Goal: Task Accomplishment & Management: Use online tool/utility

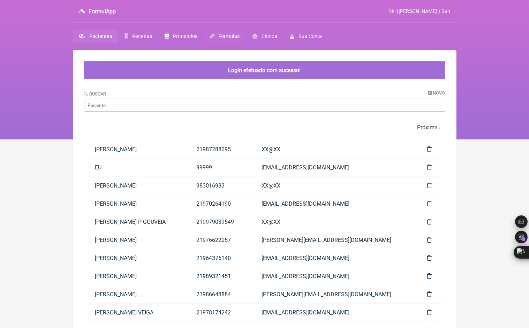
click at [230, 37] on span "Fórmulas" at bounding box center [228, 36] width 21 height 6
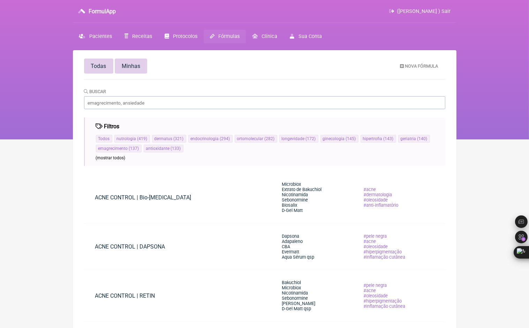
click at [127, 62] on link "Minhas" at bounding box center [131, 66] width 32 height 15
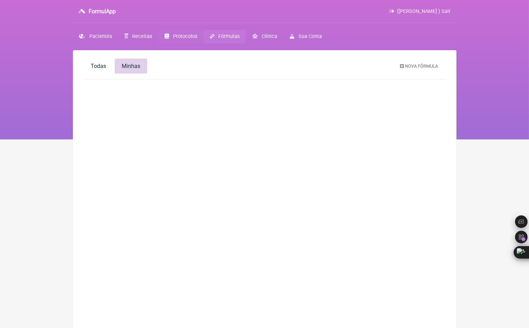
click at [181, 35] on span "Protocolos" at bounding box center [185, 36] width 24 height 6
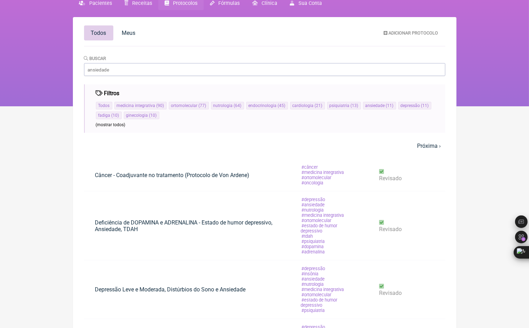
scroll to position [18, 0]
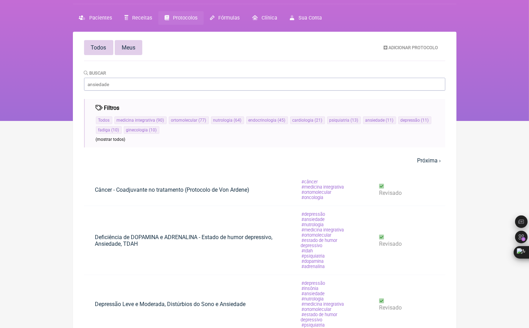
click at [132, 48] on span "Meus" at bounding box center [129, 47] width 14 height 7
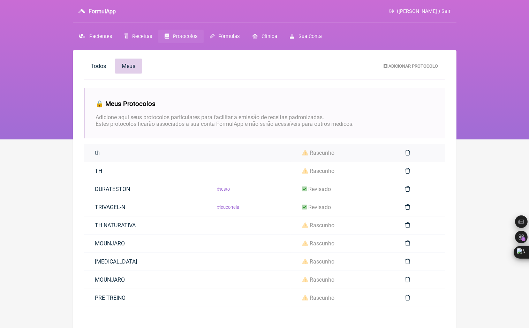
click at [310, 154] on span "rascunho" at bounding box center [322, 153] width 25 height 7
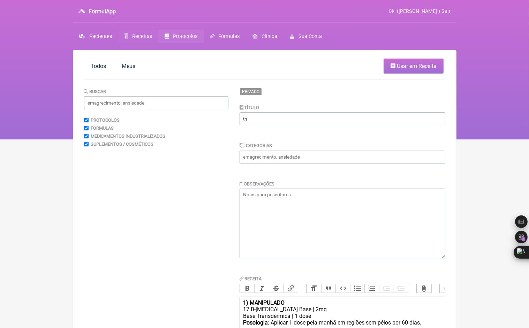
click at [135, 38] on span "Receitas" at bounding box center [142, 36] width 20 height 6
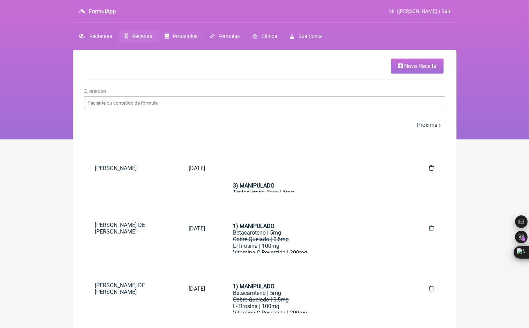
click at [177, 37] on span "Protocolos" at bounding box center [185, 36] width 24 height 6
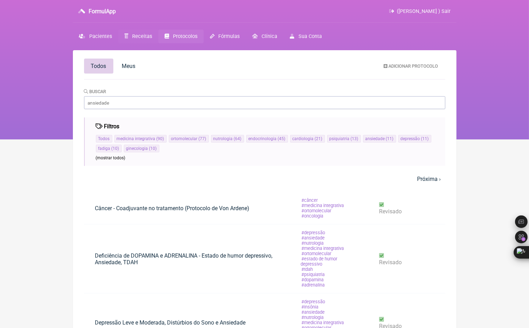
click at [151, 38] on link "Receitas" at bounding box center [138, 37] width 40 height 14
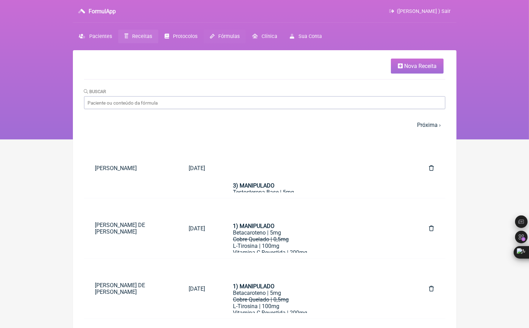
click at [235, 35] on span "Fórmulas" at bounding box center [228, 36] width 21 height 6
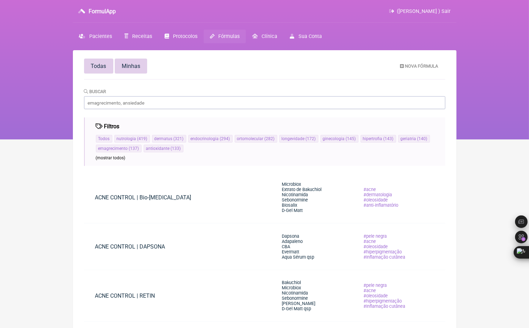
click at [137, 61] on link "Minhas" at bounding box center [131, 66] width 32 height 15
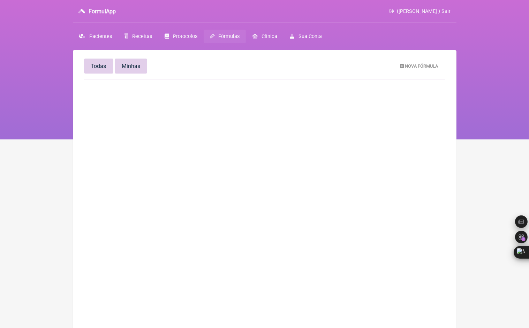
click at [102, 64] on span "Todas" at bounding box center [98, 66] width 15 height 7
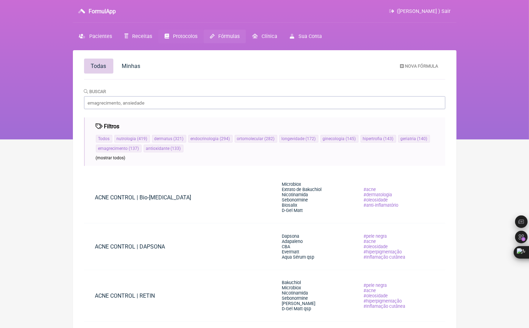
click at [181, 33] on span "Protocolos" at bounding box center [185, 36] width 24 height 6
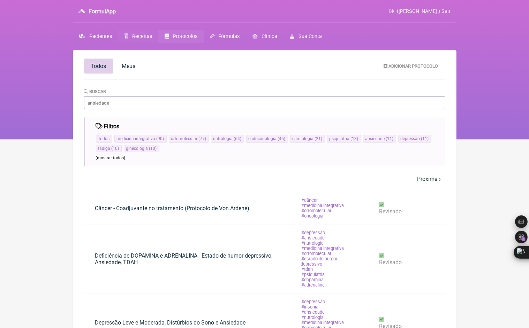
click at [144, 36] on span "Receitas" at bounding box center [142, 36] width 20 height 6
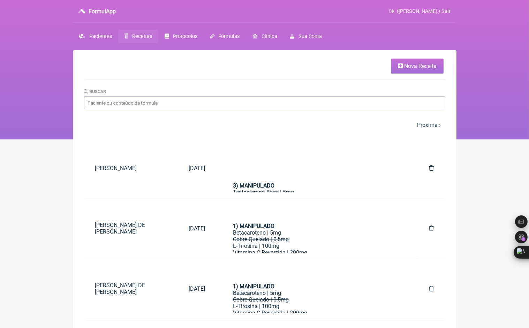
click at [402, 65] on icon at bounding box center [400, 66] width 5 height 6
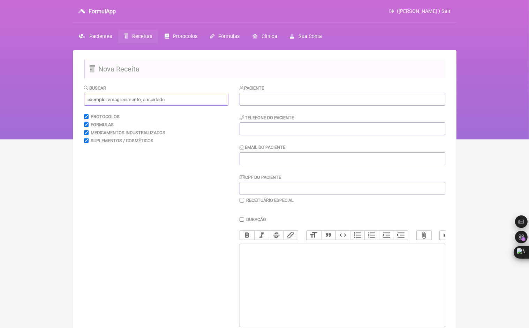
click at [135, 95] on input "text" at bounding box center [156, 99] width 144 height 13
type input "minhas"
click at [105, 35] on span "Pacientes" at bounding box center [100, 36] width 23 height 6
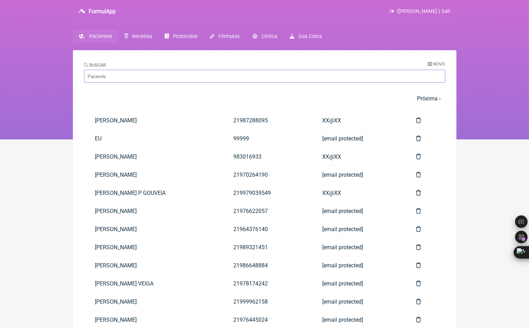
click at [157, 72] on input "Buscar" at bounding box center [264, 76] width 361 height 13
type input "h"
click at [146, 39] on span "Receitas" at bounding box center [142, 36] width 20 height 6
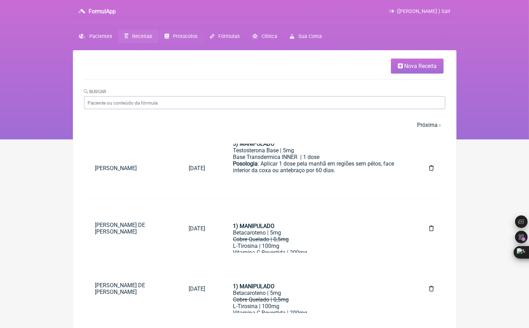
click at [180, 33] on span "Protocolos" at bounding box center [185, 36] width 24 height 6
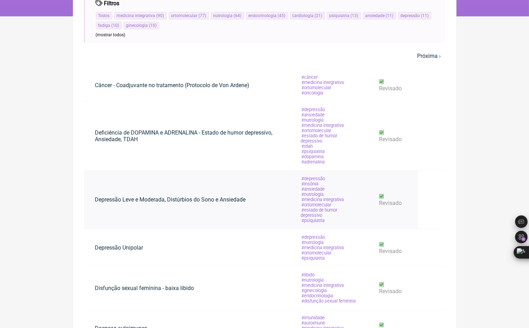
scroll to position [18, 0]
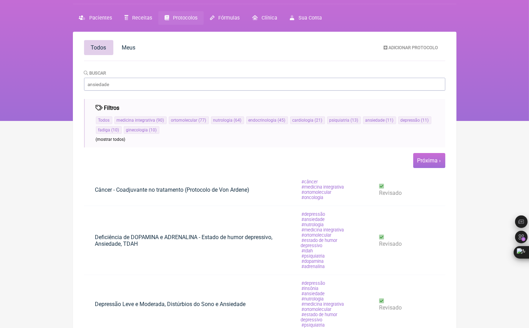
click at [429, 161] on link "Próxima ›" at bounding box center [429, 160] width 24 height 7
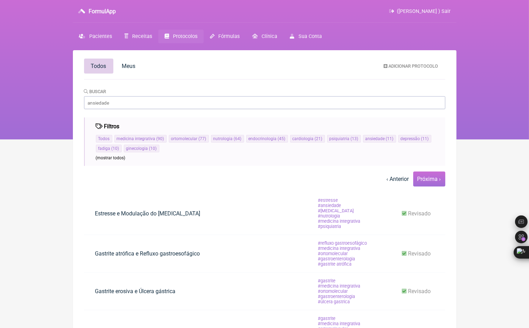
click at [425, 182] on link "Próxima ›" at bounding box center [429, 179] width 24 height 7
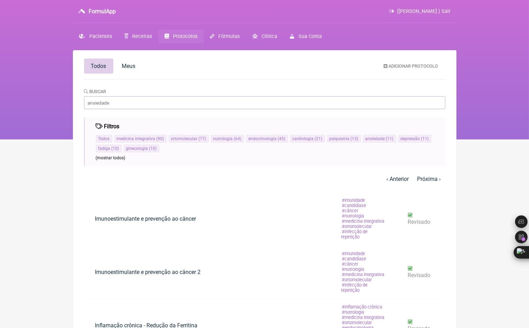
click at [425, 182] on link "Próxima ›" at bounding box center [429, 179] width 24 height 7
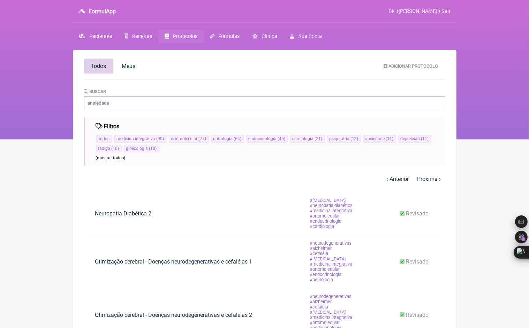
click at [425, 182] on link "Próxima ›" at bounding box center [429, 179] width 24 height 7
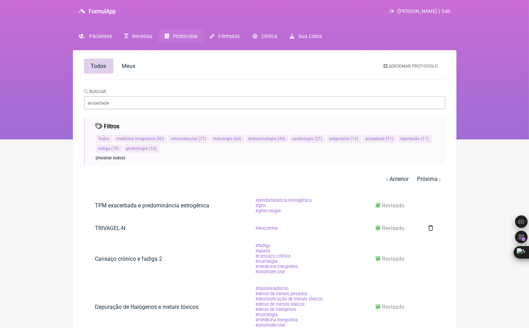
click at [425, 182] on link "Próxima ›" at bounding box center [429, 179] width 24 height 7
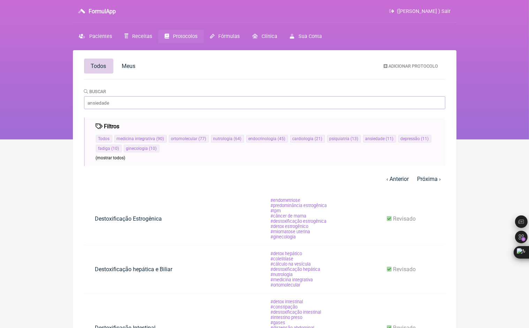
click at [425, 182] on link "Próxima ›" at bounding box center [429, 179] width 24 height 7
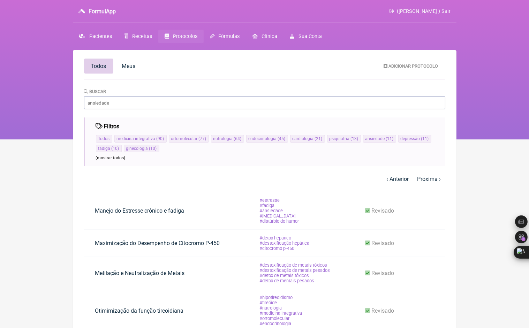
click at [425, 182] on link "Próxima ›" at bounding box center [429, 179] width 24 height 7
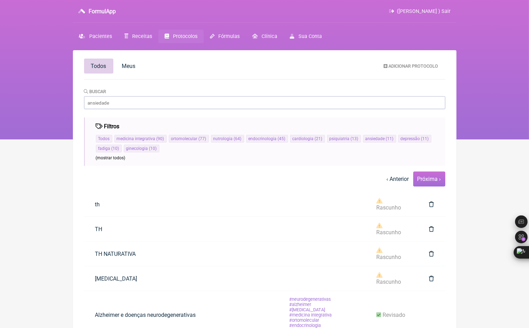
click at [427, 183] on span "Próxima ›" at bounding box center [429, 178] width 32 height 15
click at [427, 180] on link "Próxima ›" at bounding box center [429, 179] width 24 height 7
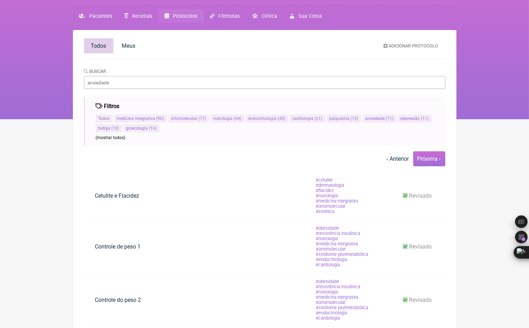
scroll to position [35, 0]
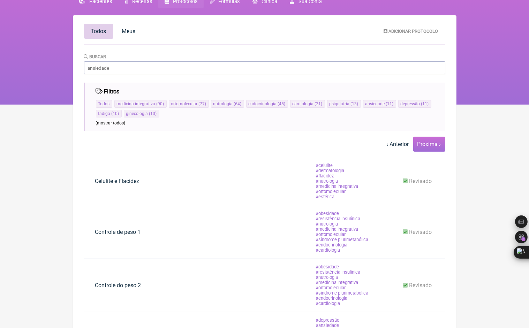
click at [434, 145] on link "Próxima ›" at bounding box center [429, 144] width 24 height 7
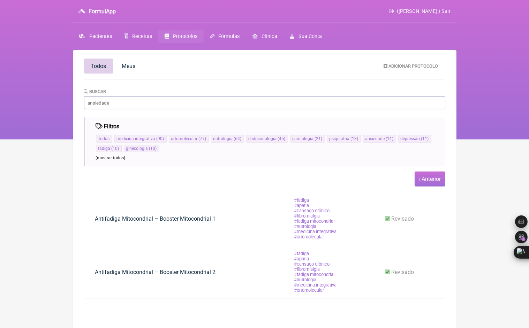
click at [429, 179] on link "‹ Anterior" at bounding box center [430, 179] width 22 height 7
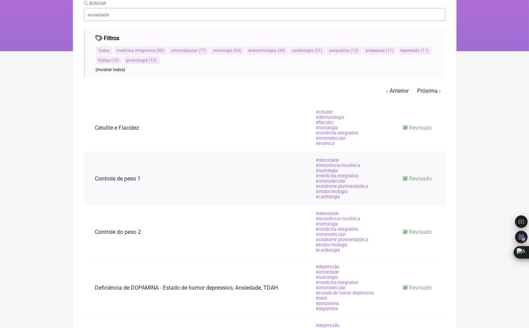
scroll to position [70, 0]
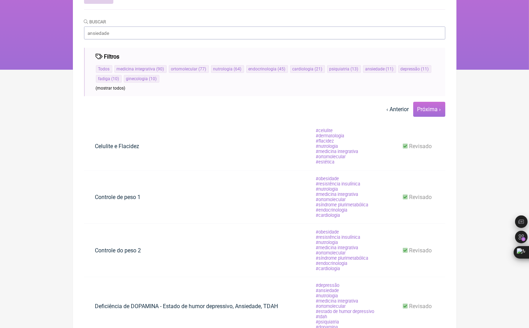
click at [429, 109] on link "Próxima ›" at bounding box center [429, 109] width 24 height 7
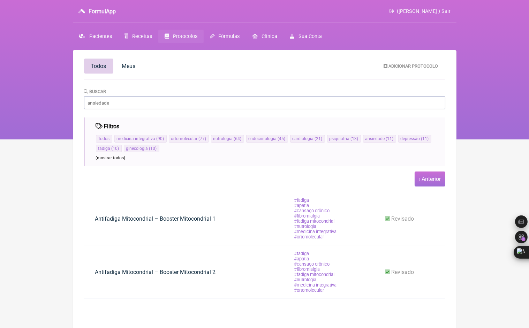
click at [426, 182] on link "‹ Anterior" at bounding box center [430, 179] width 22 height 7
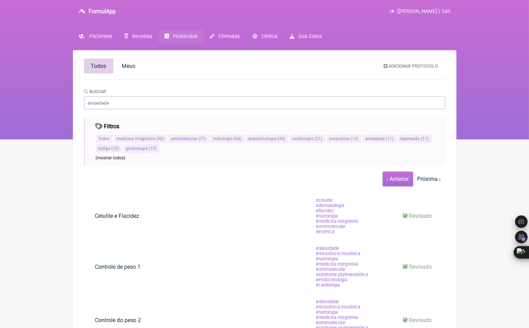
click at [403, 182] on link "‹ Anterior" at bounding box center [398, 179] width 22 height 7
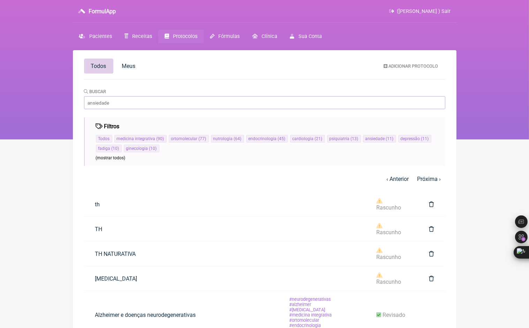
click at [403, 182] on link "‹ Anterior" at bounding box center [398, 179] width 22 height 7
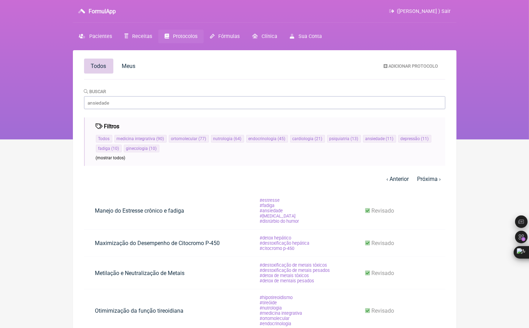
click at [403, 182] on link "‹ Anterior" at bounding box center [398, 179] width 22 height 7
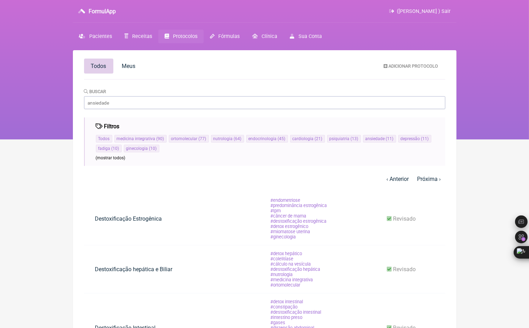
click at [403, 182] on link "‹ Anterior" at bounding box center [398, 179] width 22 height 7
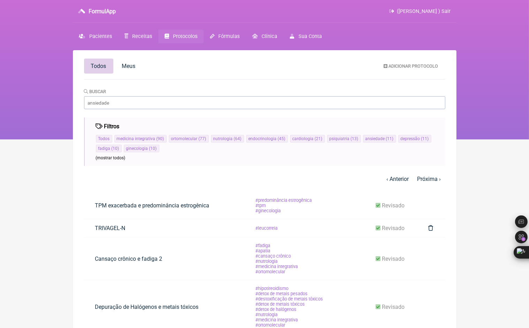
click at [403, 182] on link "‹ Anterior" at bounding box center [398, 179] width 22 height 7
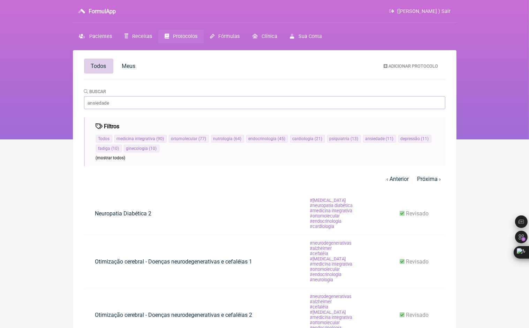
click at [403, 182] on link "‹ Anterior" at bounding box center [398, 179] width 22 height 7
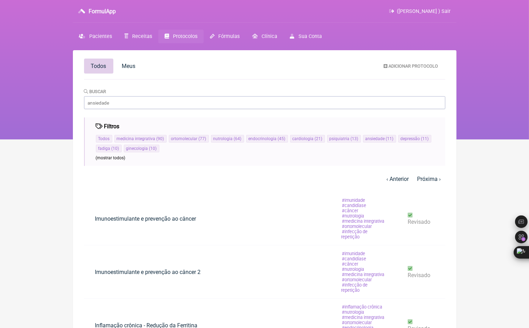
click at [403, 182] on link "‹ Anterior" at bounding box center [398, 179] width 22 height 7
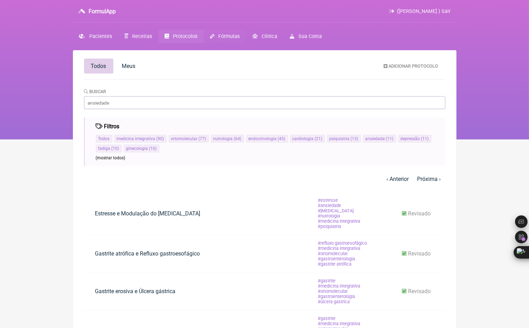
click at [216, 35] on link "Fórmulas" at bounding box center [225, 37] width 42 height 14
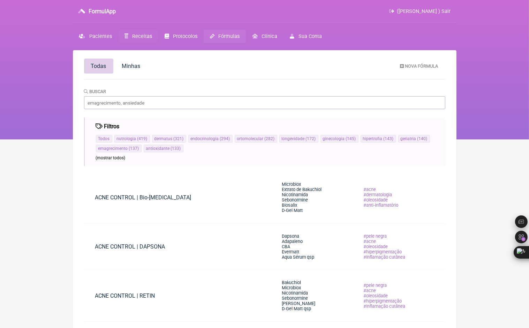
click at [143, 38] on span "Receitas" at bounding box center [142, 36] width 20 height 6
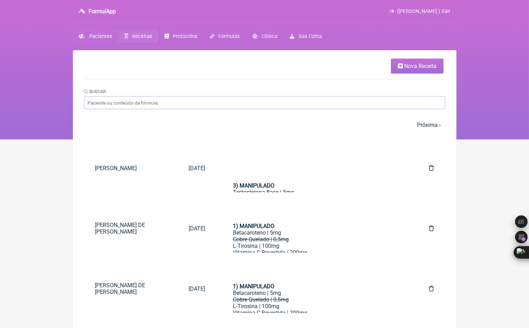
click at [102, 36] on span "Pacientes" at bounding box center [100, 36] width 23 height 6
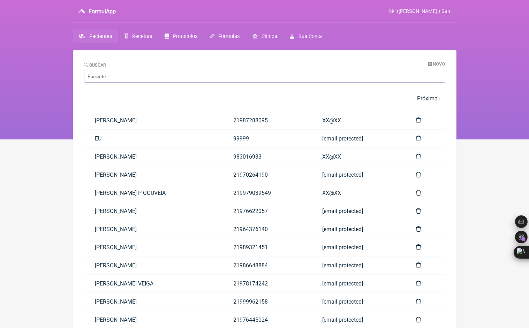
click at [143, 36] on span "Receitas" at bounding box center [142, 36] width 20 height 6
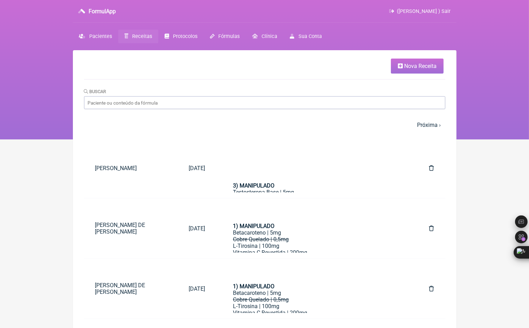
click at [413, 67] on span "Nova Receita" at bounding box center [420, 66] width 32 height 7
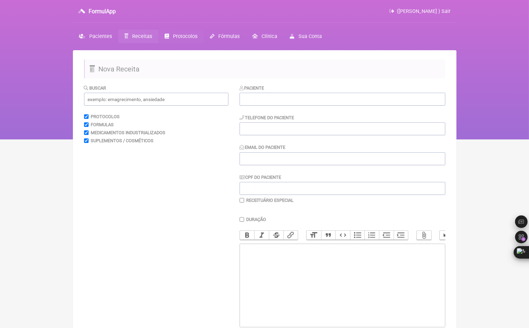
click at [180, 36] on span "Protocolos" at bounding box center [185, 36] width 24 height 6
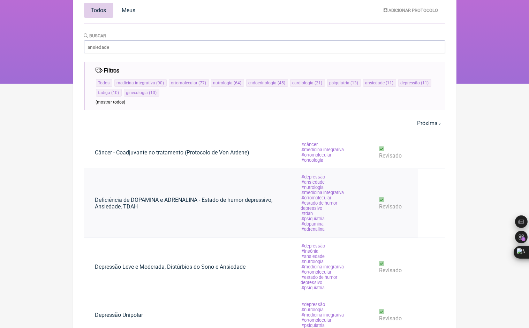
scroll to position [105, 0]
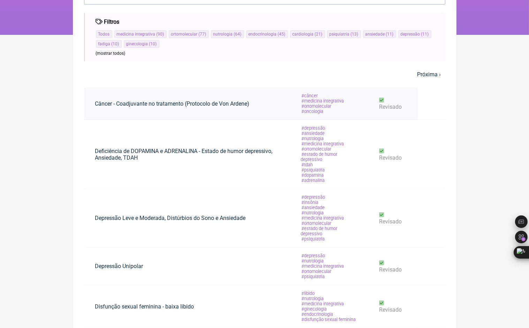
click at [181, 107] on link "Câncer - Coadjuvante no tratamento (Protocolo de Von Ardene)" at bounding box center [172, 104] width 177 height 18
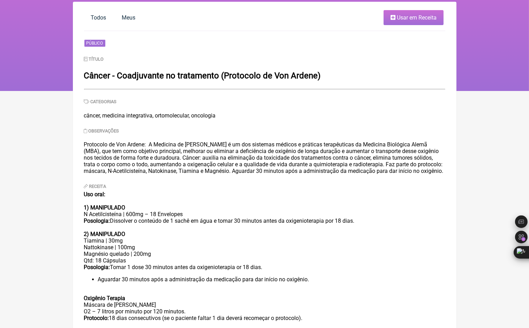
scroll to position [3, 0]
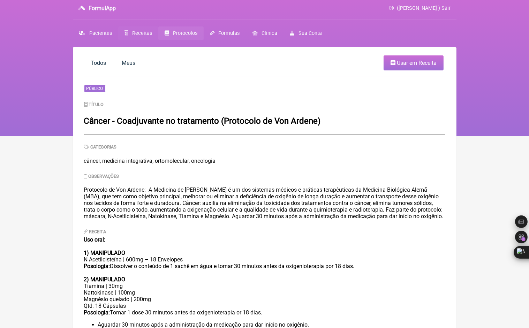
click at [135, 32] on span "Receitas" at bounding box center [142, 33] width 20 height 6
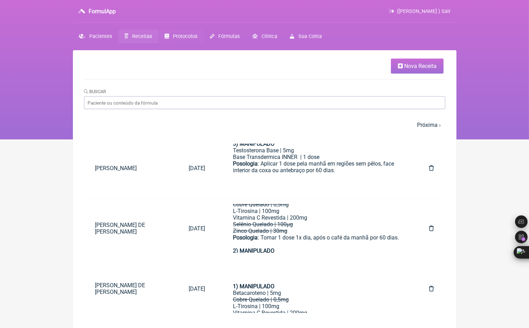
click at [180, 37] on span "Protocolos" at bounding box center [185, 36] width 24 height 6
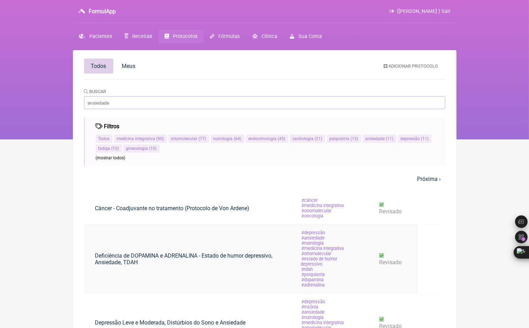
click at [182, 256] on link "Deficiência de DOPAMINA e ADRENALINA - Estado de humor depressivo, Ansiedade, T…" at bounding box center [187, 259] width 206 height 24
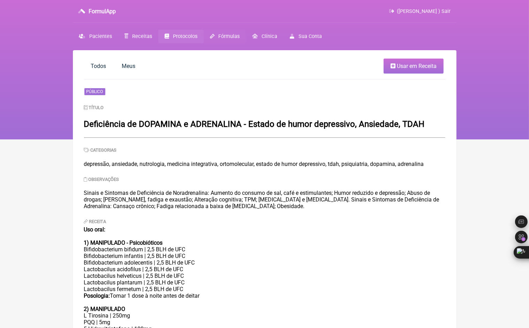
click at [223, 38] on span "Fórmulas" at bounding box center [228, 36] width 21 height 6
